Goal: Task Accomplishment & Management: Complete application form

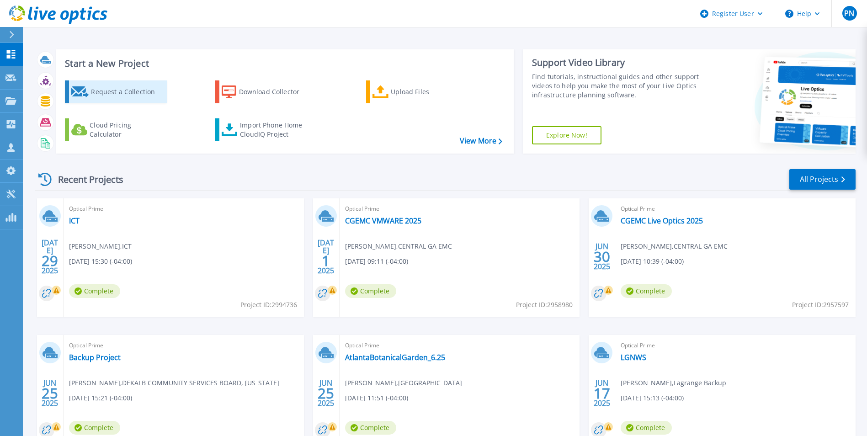
click at [110, 98] on div "Request a Collection" at bounding box center [127, 92] width 73 height 18
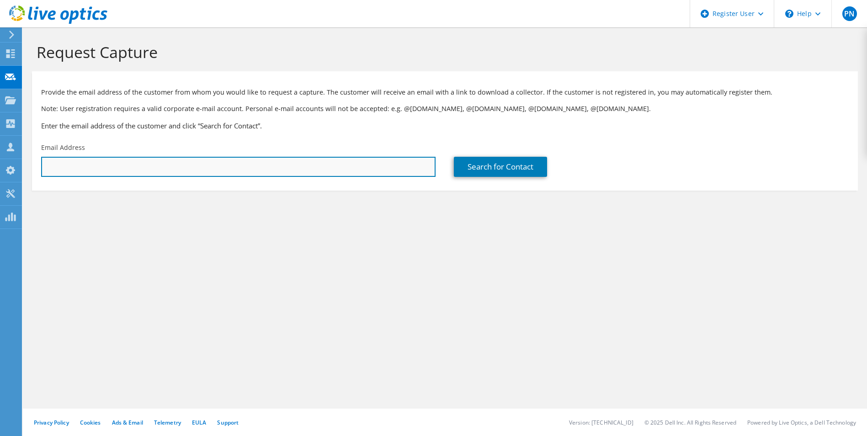
click at [255, 164] on input "text" at bounding box center [238, 167] width 394 height 20
paste input "[EMAIL_ADDRESS][DOMAIN_NAME]"
type input "[EMAIL_ADDRESS][DOMAIN_NAME]"
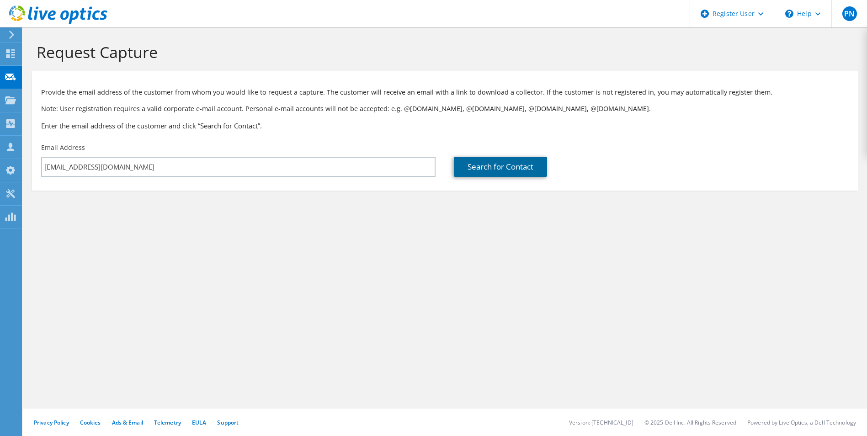
click at [513, 165] on link "Search for Contact" at bounding box center [500, 167] width 93 height 20
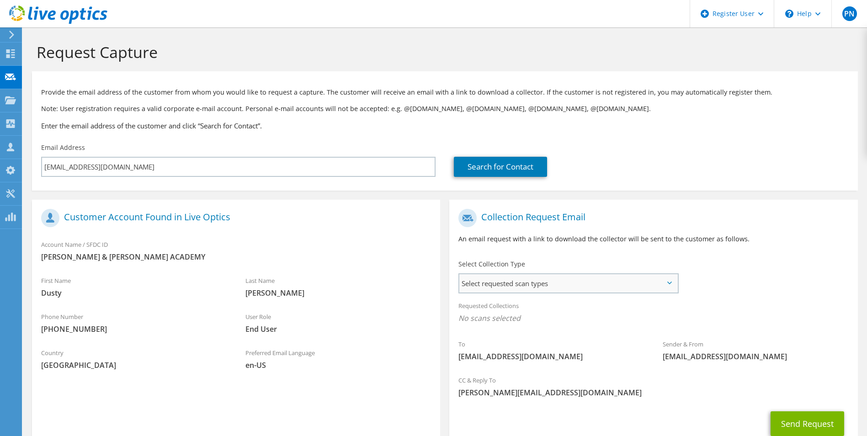
click at [574, 286] on span "Select requested scan types" at bounding box center [567, 283] width 217 height 18
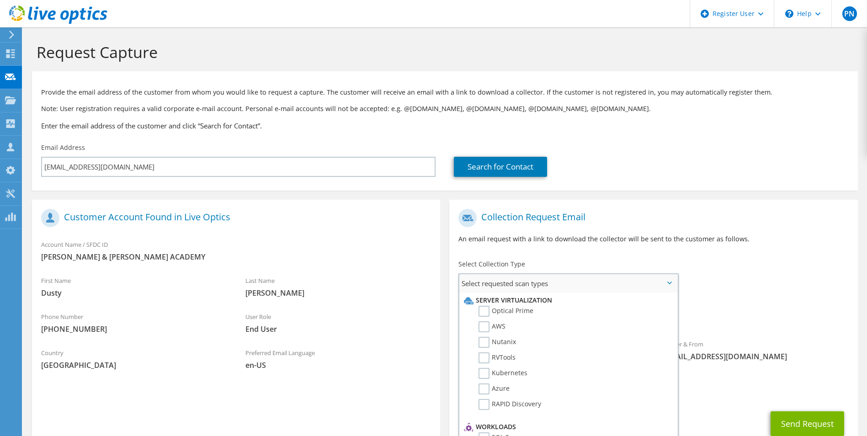
scroll to position [46, 0]
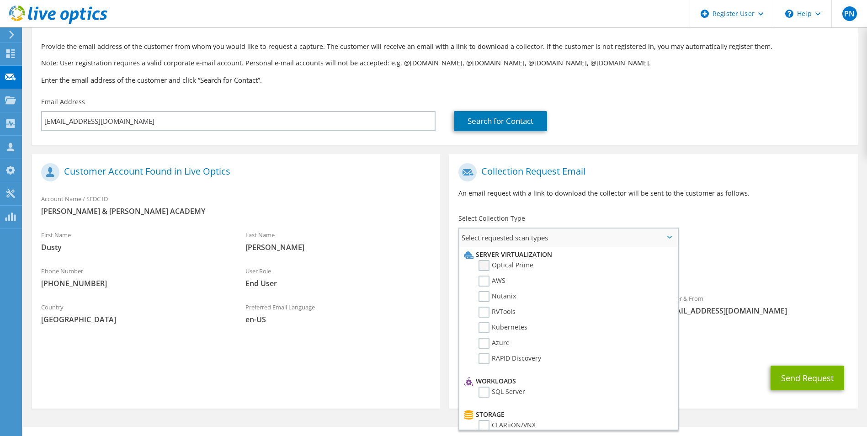
click at [486, 266] on label "Optical Prime" at bounding box center [505, 265] width 55 height 11
click at [0, 0] on input "Optical Prime" at bounding box center [0, 0] width 0 height 0
click at [672, 241] on span "Select requested scan types" at bounding box center [567, 237] width 217 height 18
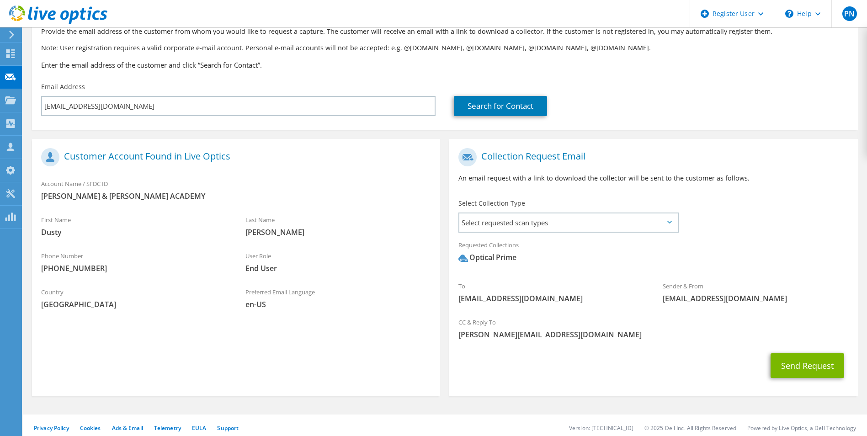
scroll to position [67, 0]
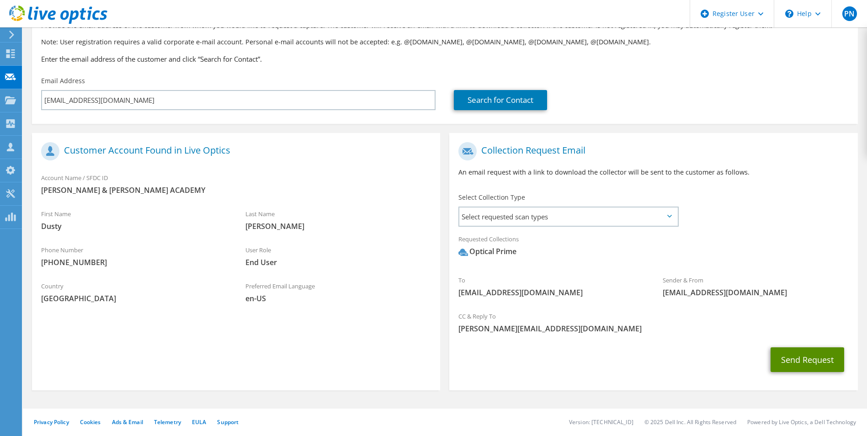
click at [790, 359] on button "Send Request" at bounding box center [807, 359] width 74 height 25
